Goal: Task Accomplishment & Management: Use online tool/utility

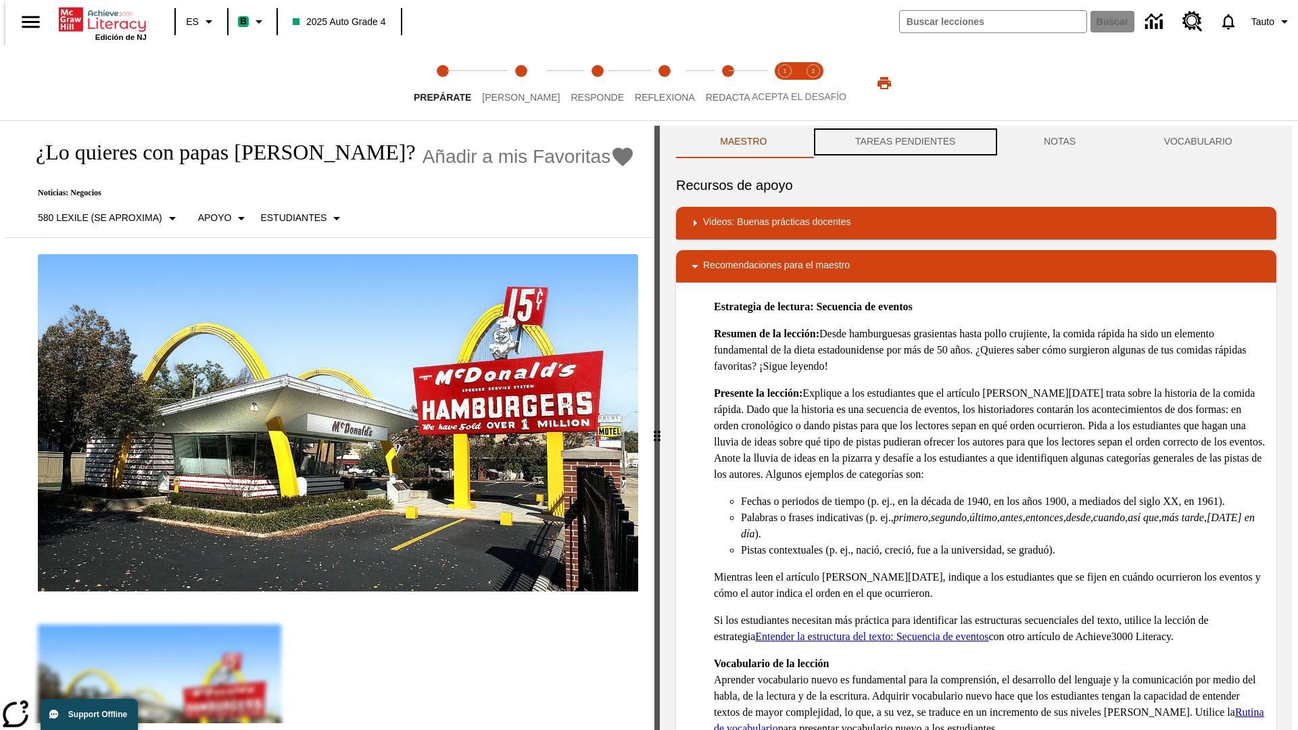
click at [904, 142] on button "TAREAS PENDIENTES" at bounding box center [905, 142] width 189 height 32
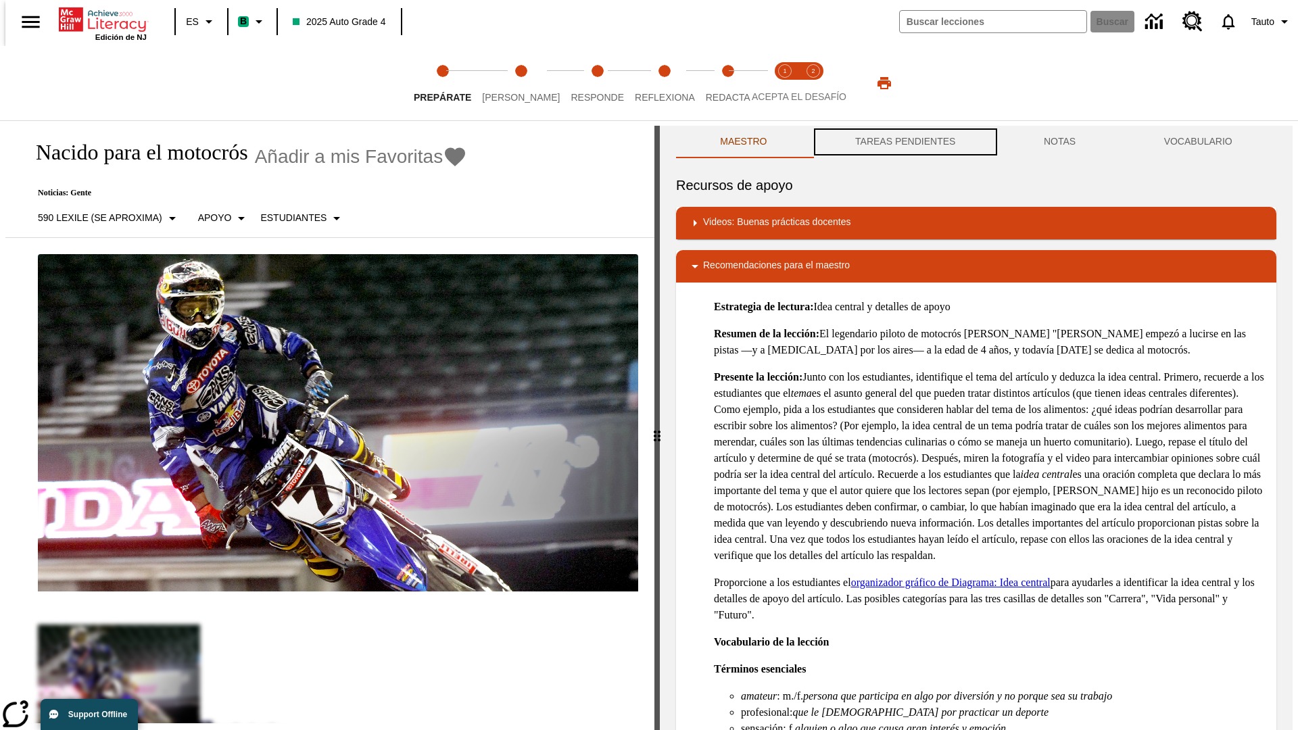
click at [904, 142] on button "TAREAS PENDIENTES" at bounding box center [905, 142] width 189 height 32
